Goal: Check status: Check status

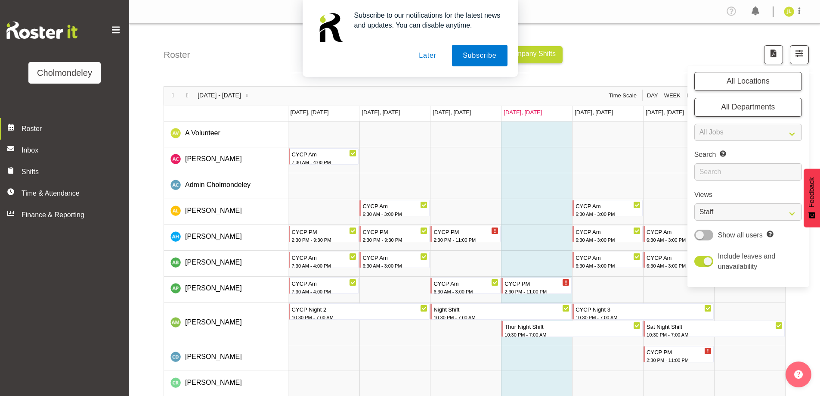
select select "shift"
click at [694, 203] on select "Staff Role Shift - Horizontal Shift - Vertical Staff - Location" at bounding box center [748, 211] width 108 height 17
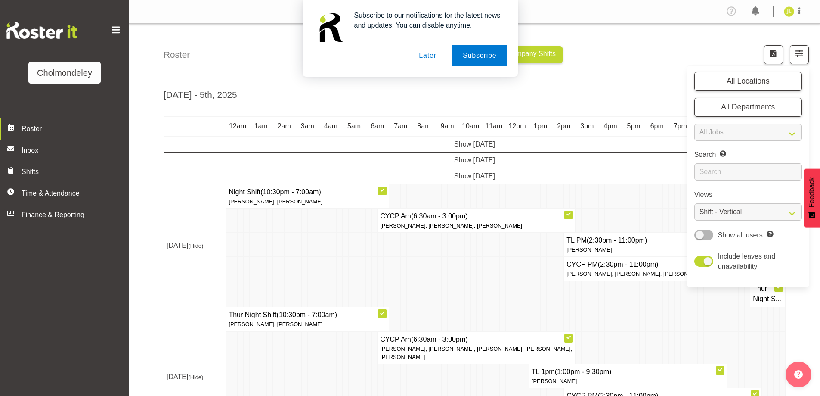
click at [523, 296] on td at bounding box center [526, 294] width 6 height 26
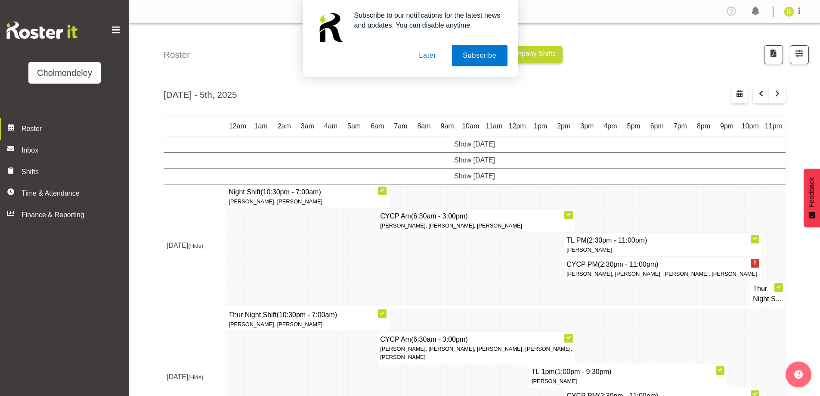
click at [152, 84] on div "Roster Your Shifts Department Shifts Company Shifts All Locations [GEOGRAPHIC_D…" at bounding box center [474, 312] width 691 height 577
click at [433, 57] on button "Later" at bounding box center [427, 56] width 39 height 22
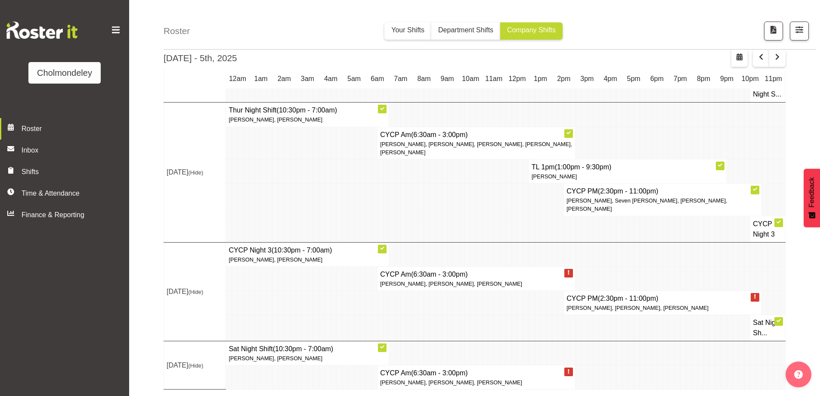
scroll to position [217, 0]
click at [782, 58] on span "button" at bounding box center [777, 57] width 10 height 10
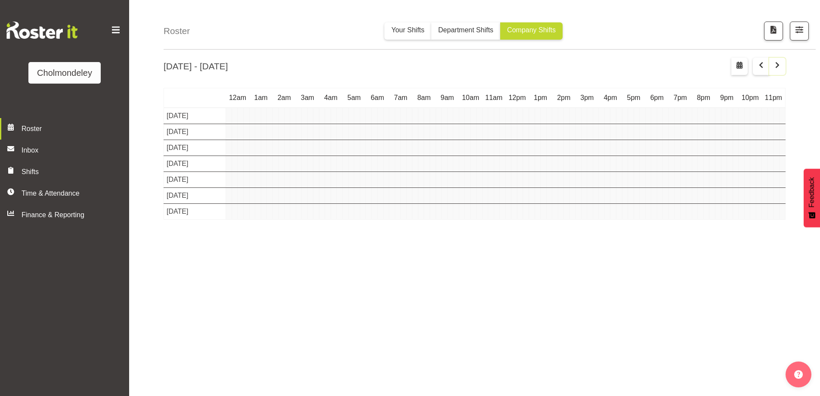
scroll to position [28, 0]
